Goal: Task Accomplishment & Management: Manage account settings

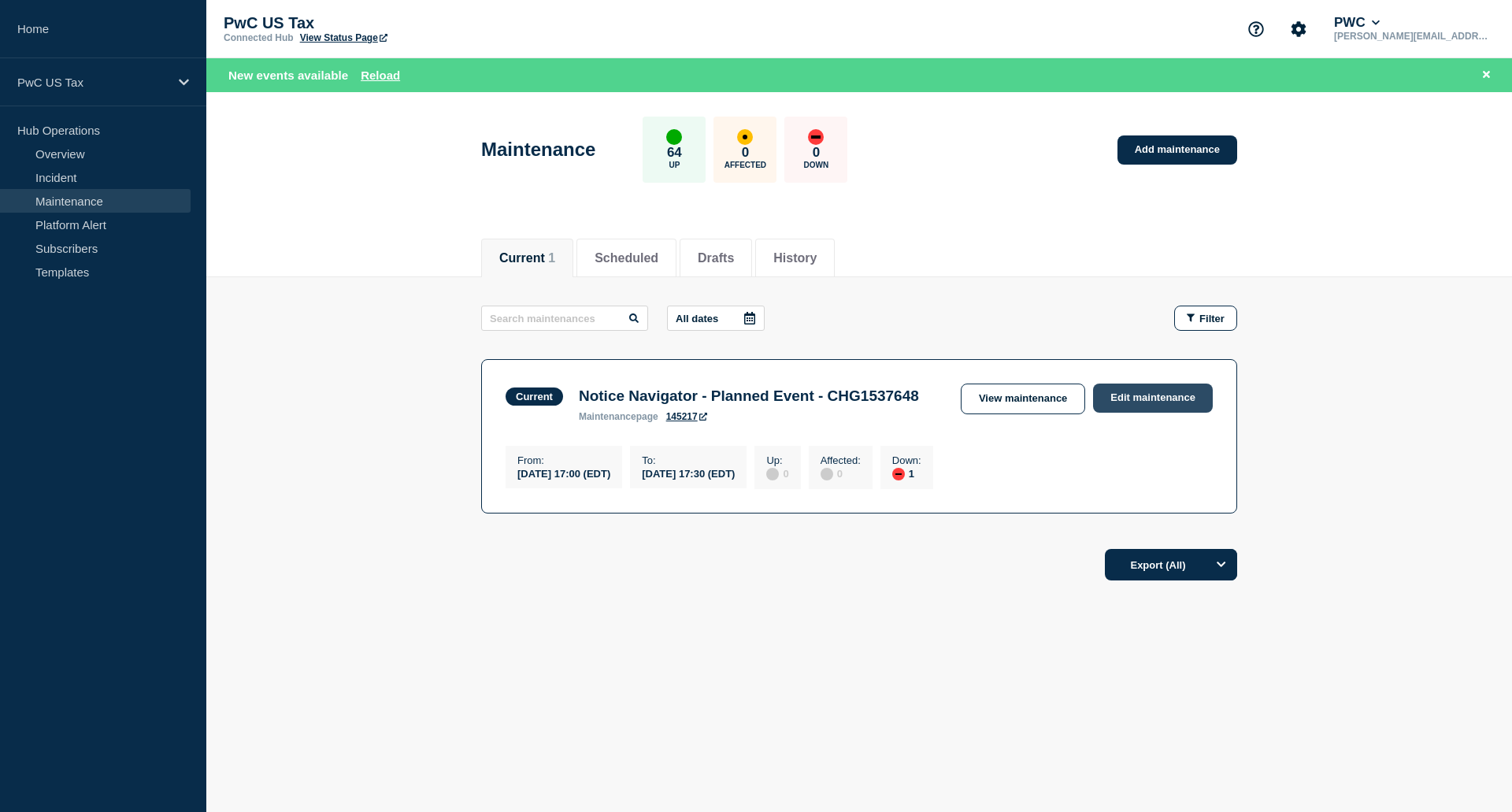
click at [1118, 404] on link "Edit maintenance" at bounding box center [1152, 397] width 120 height 29
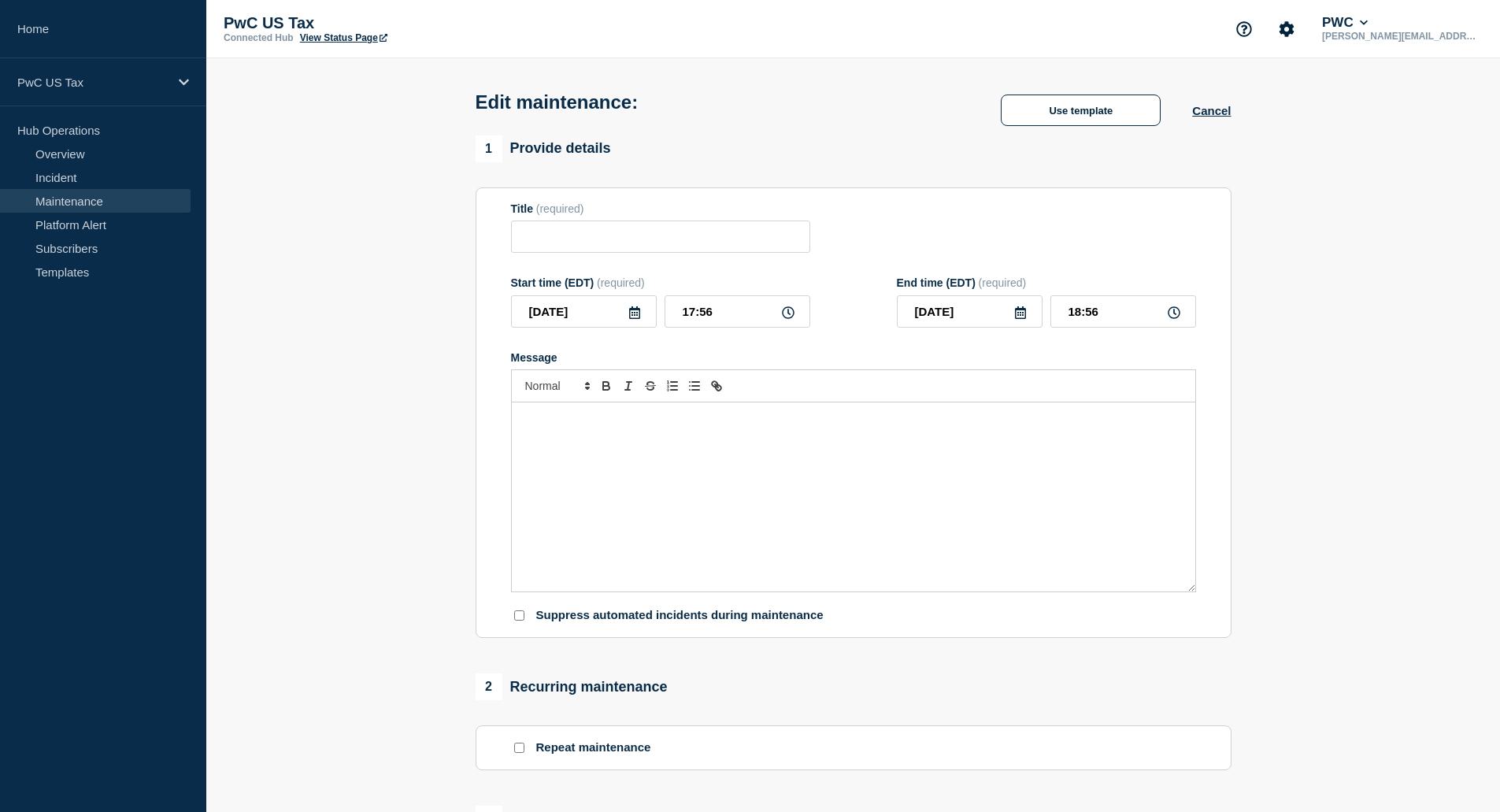
type input "Notice Navigator - Planned Event - CHG1537648"
type input "17:00"
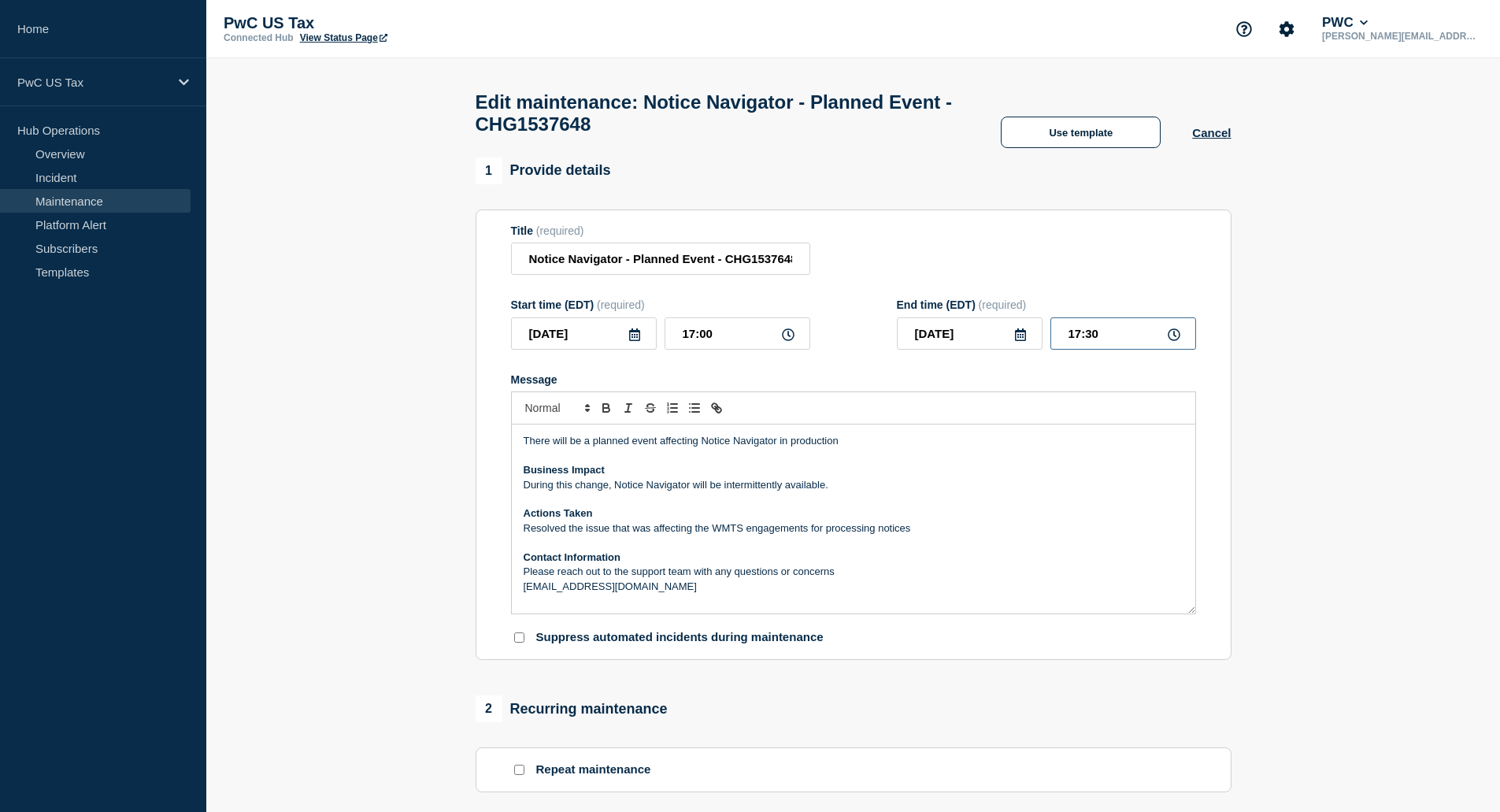
drag, startPoint x: 1067, startPoint y: 344, endPoint x: 1116, endPoint y: 342, distance: 49.0
click at [1116, 342] on input "17:30" at bounding box center [1123, 333] width 146 height 32
type input "18:30"
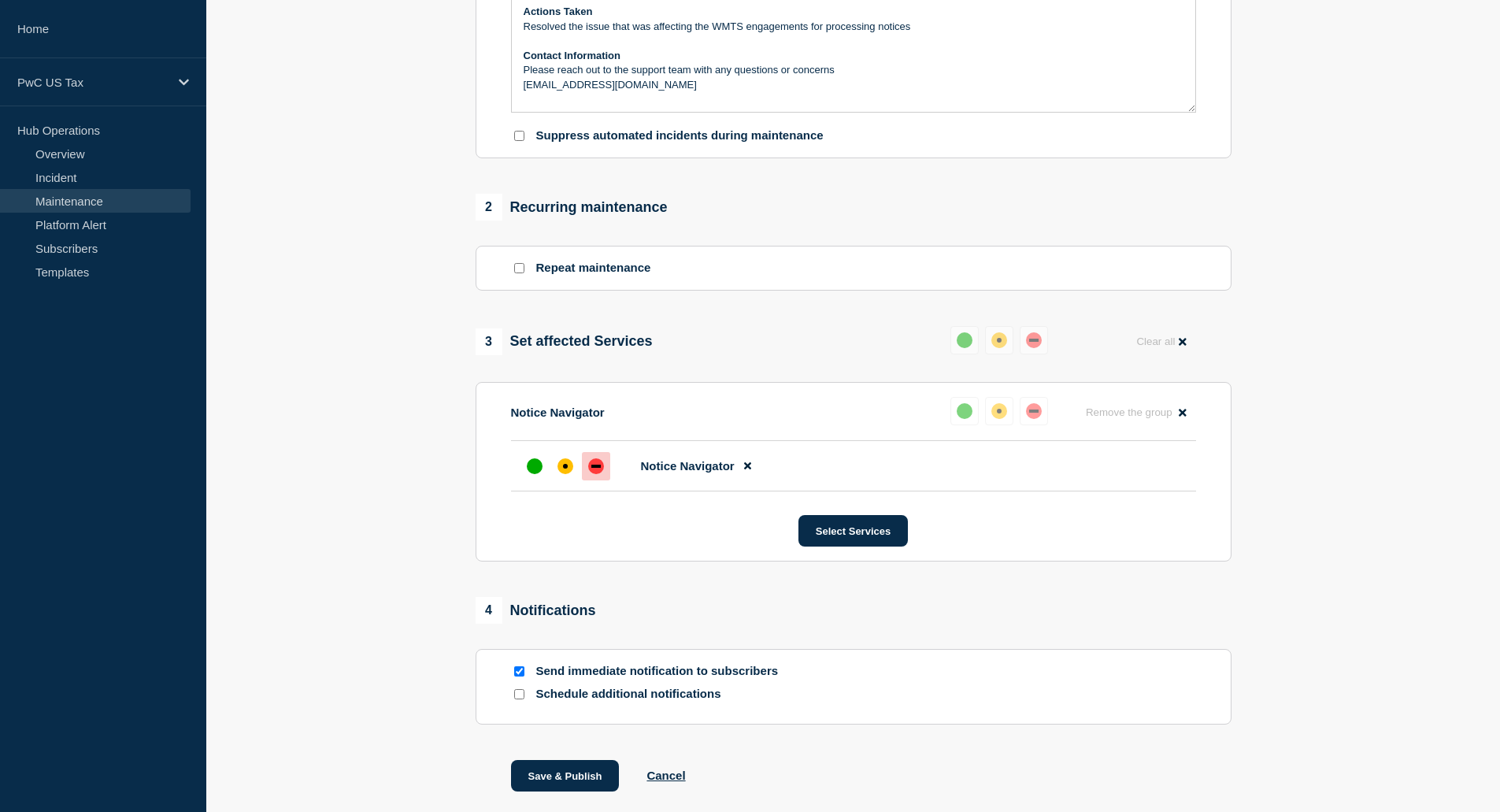
scroll to position [591, 0]
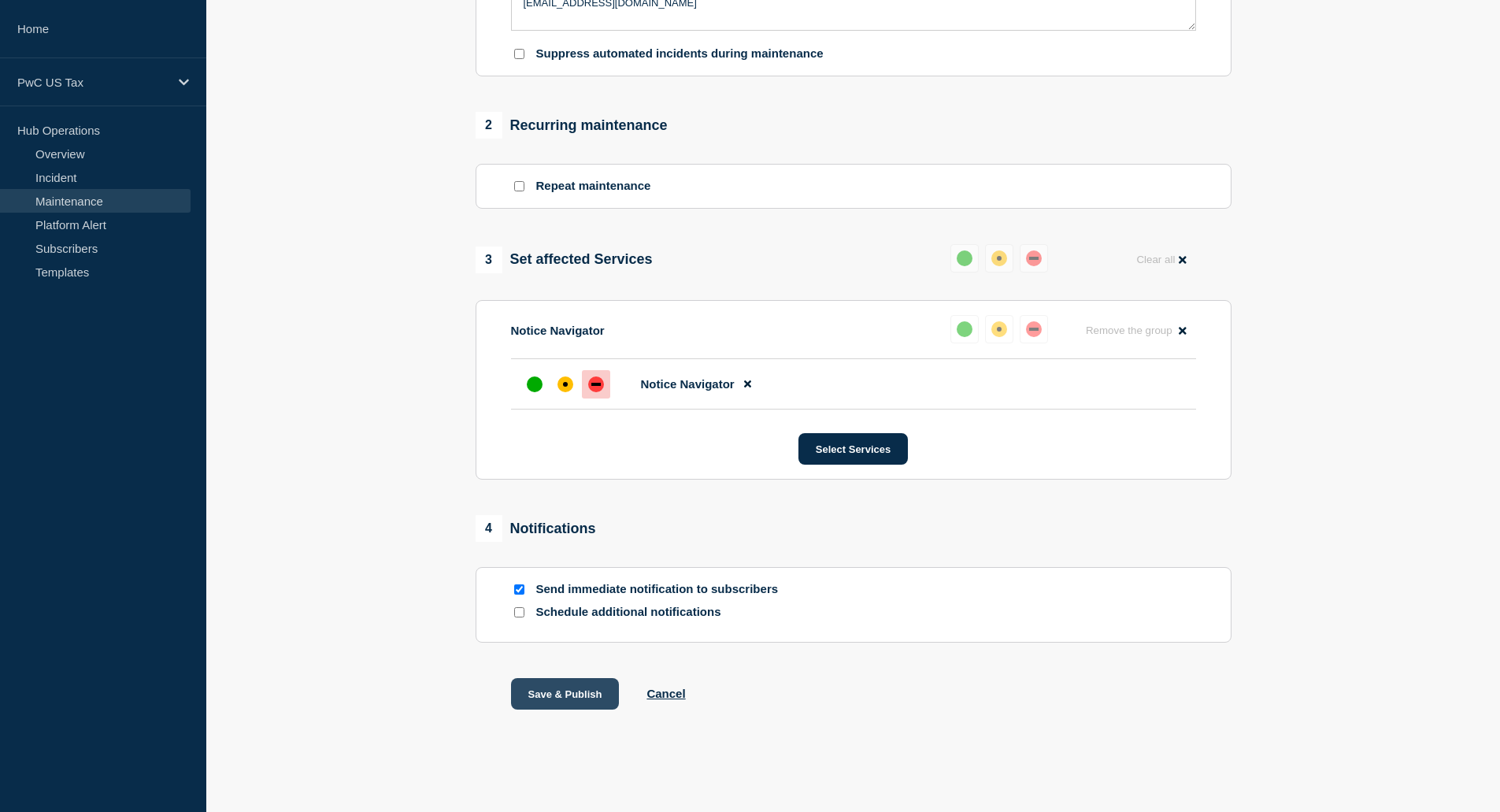
click at [573, 699] on button "Save & Publish" at bounding box center [565, 693] width 109 height 32
